Goal: Information Seeking & Learning: Check status

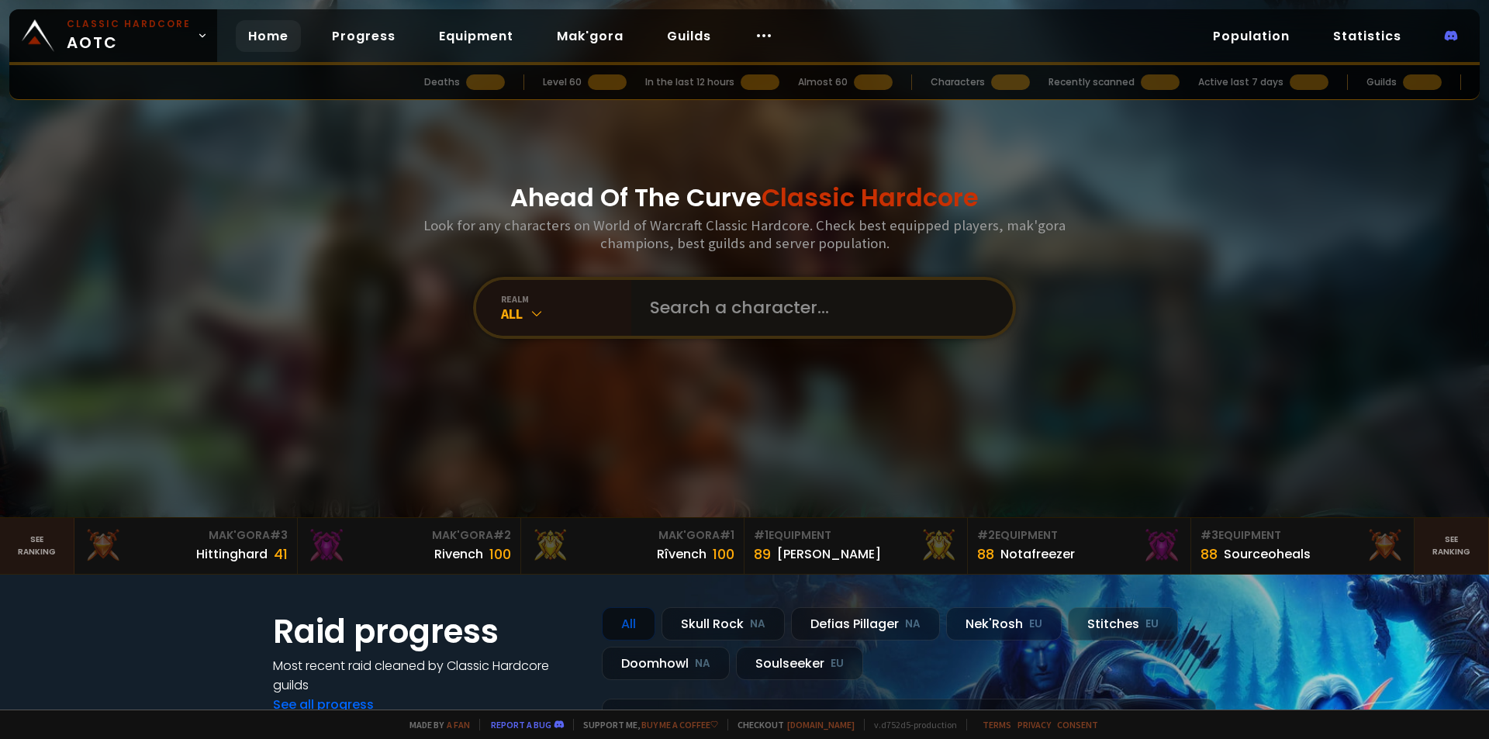
click at [743, 316] on input "text" at bounding box center [817, 308] width 354 height 56
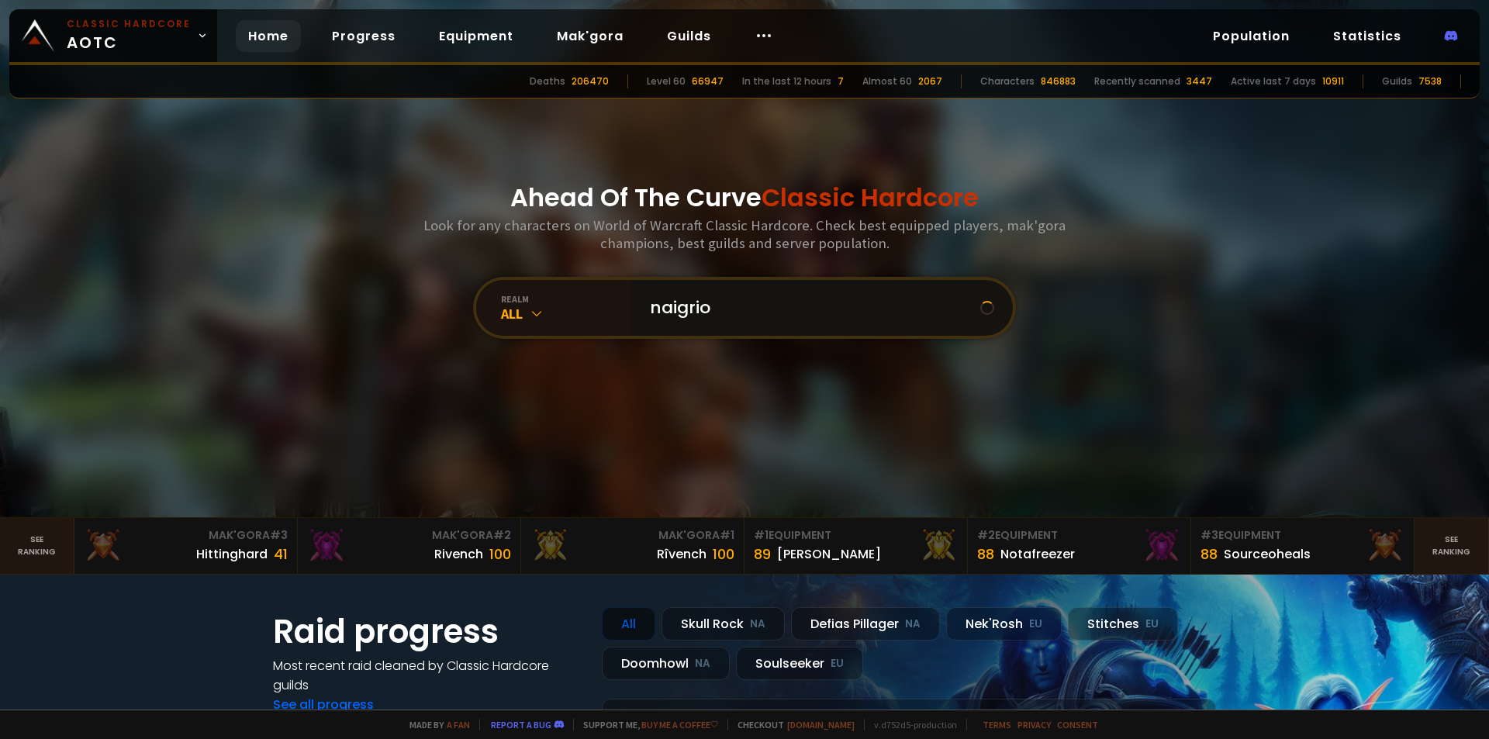
type input "naigrion"
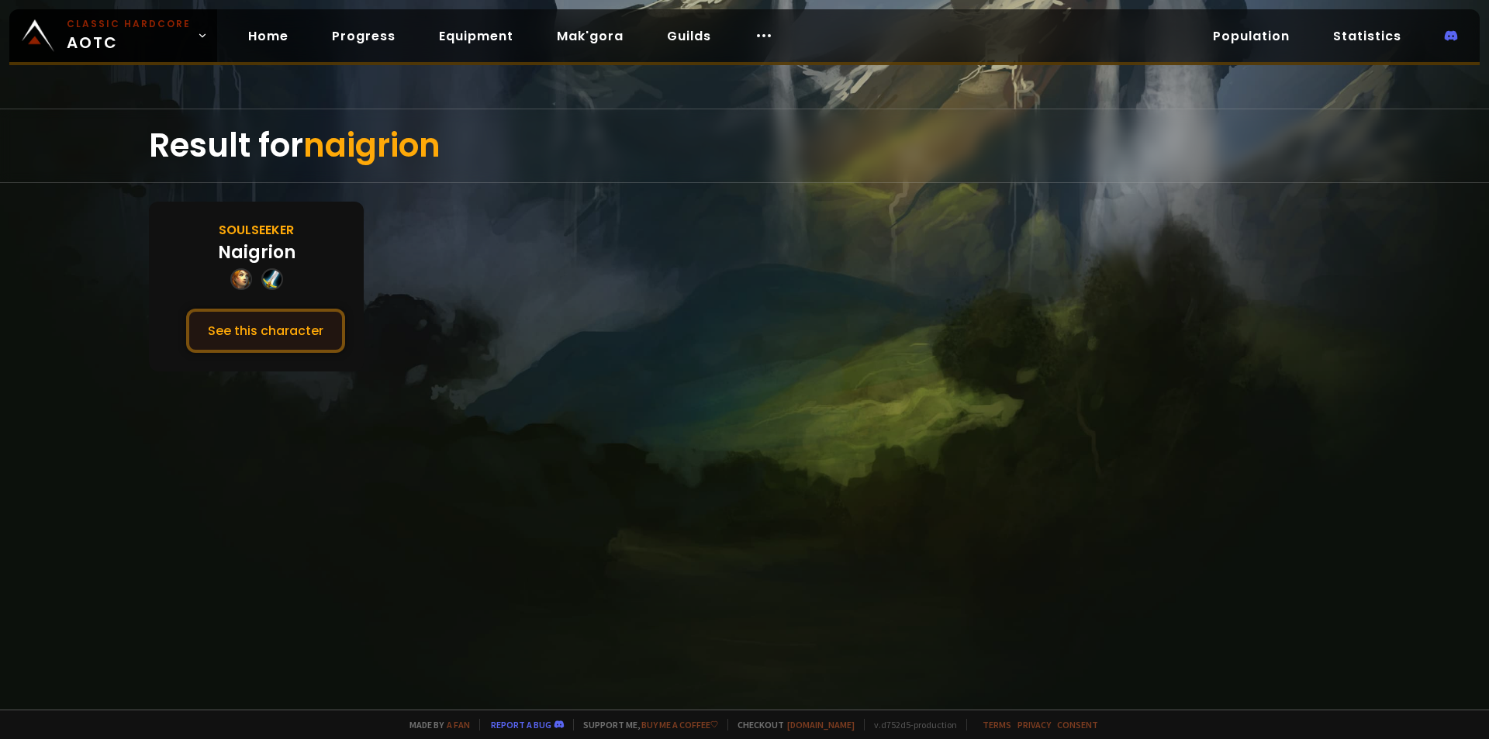
click at [223, 326] on button "See this character" at bounding box center [265, 331] width 159 height 44
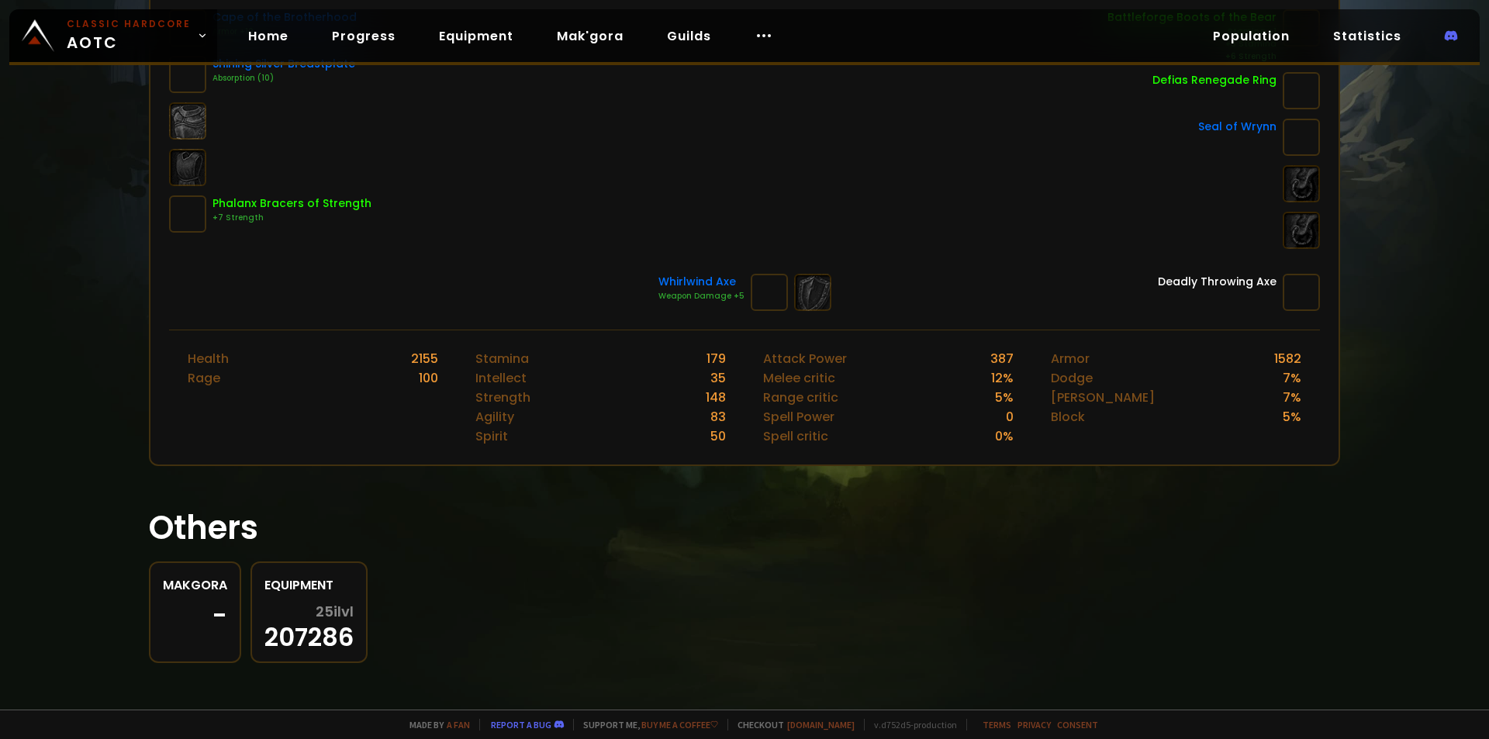
scroll to position [429, 0]
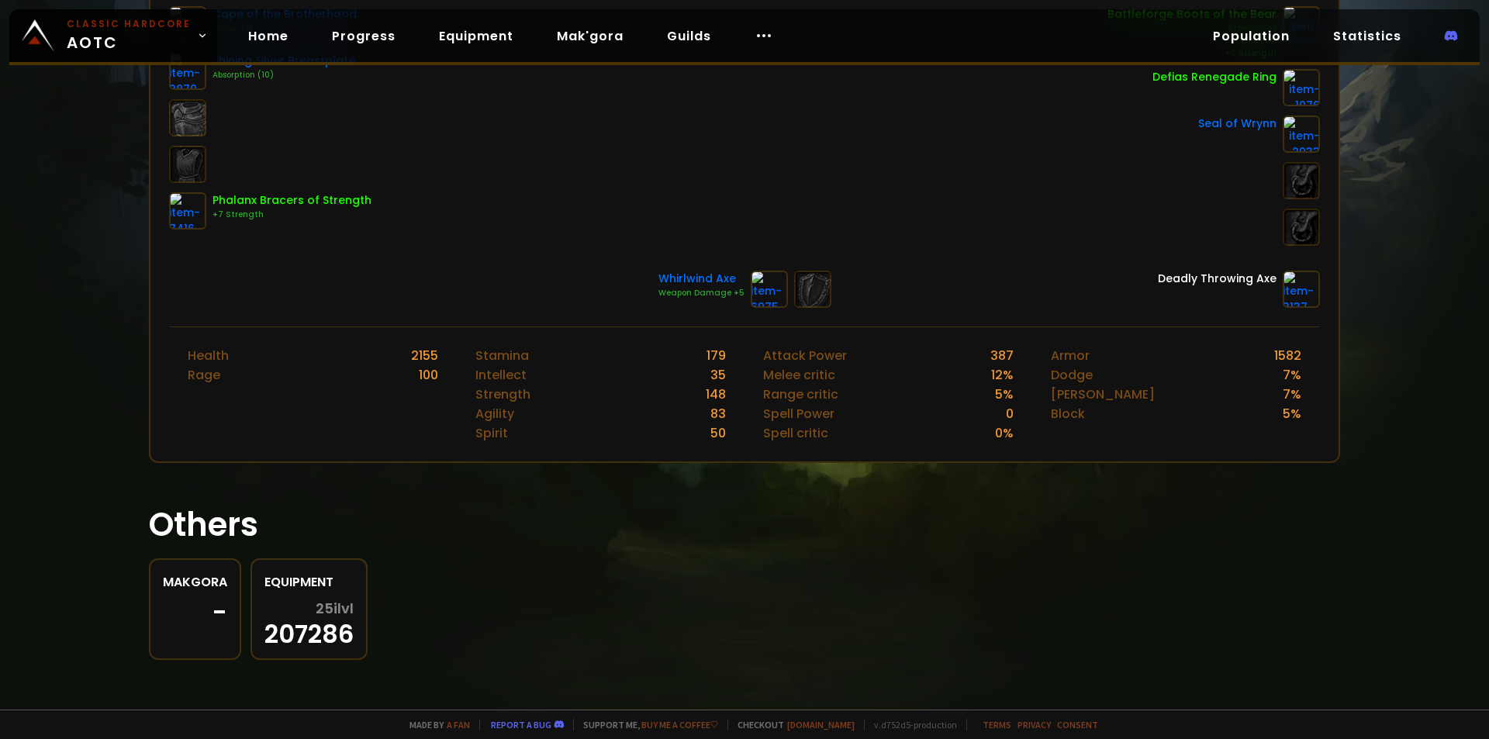
click at [321, 606] on span "25 ilvl" at bounding box center [335, 609] width 38 height 16
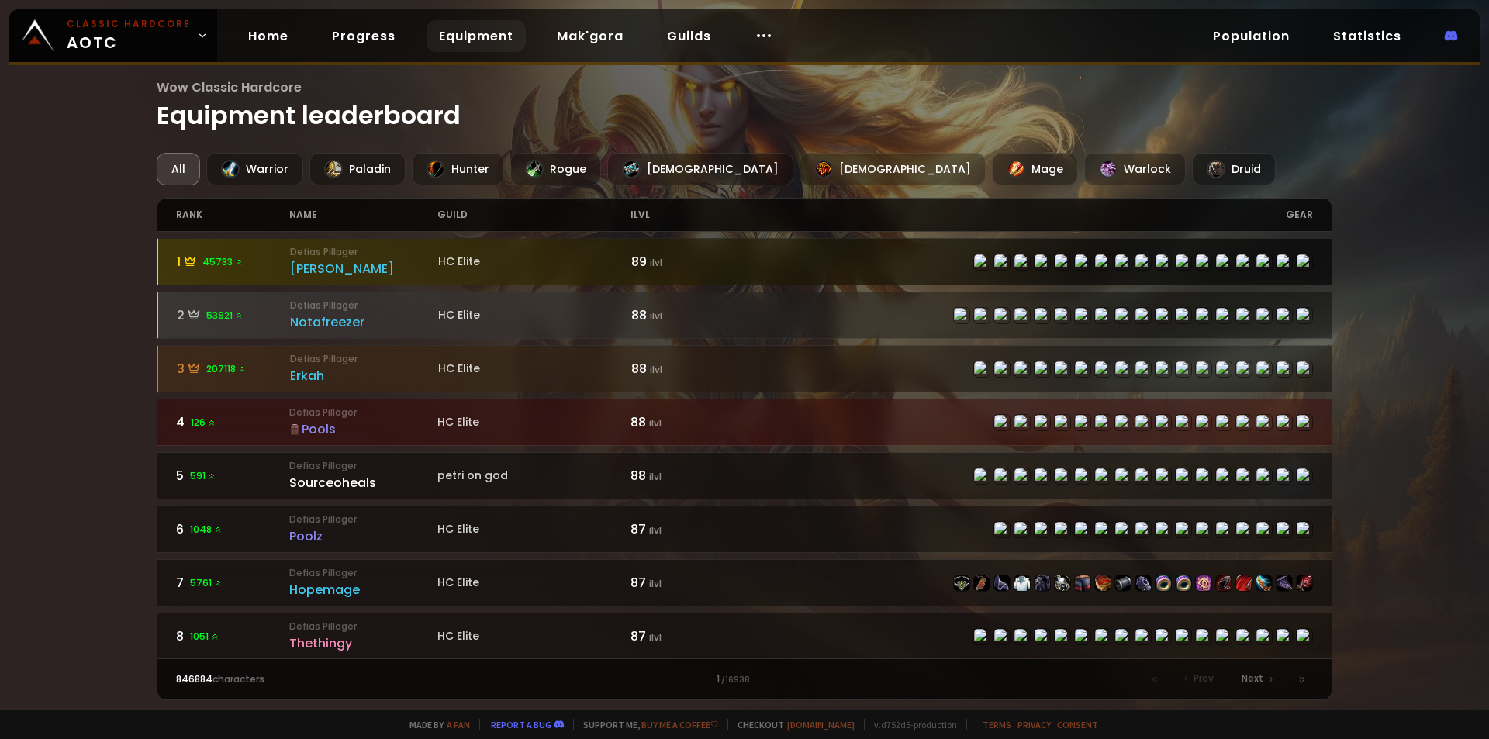
click at [302, 265] on div "[PERSON_NAME]" at bounding box center [364, 268] width 148 height 19
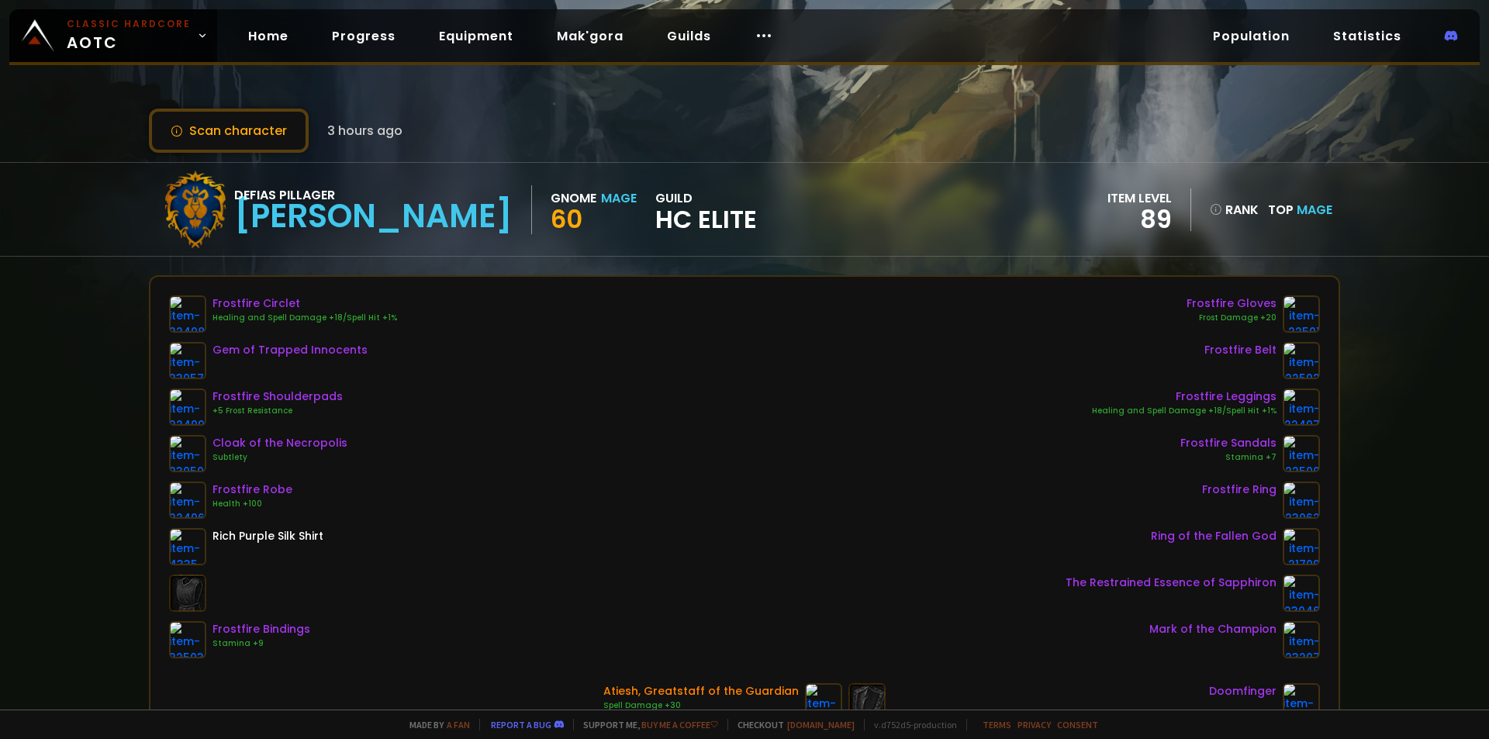
scroll to position [233, 0]
